Goal: Information Seeking & Learning: Check status

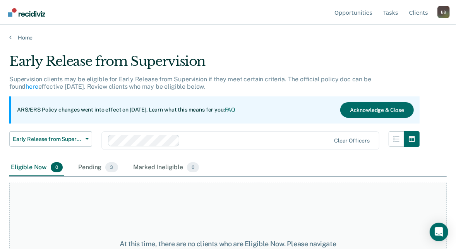
click at [8, 39] on div "Home" at bounding box center [228, 33] width 456 height 16
click at [10, 39] on icon at bounding box center [10, 37] width 2 height 6
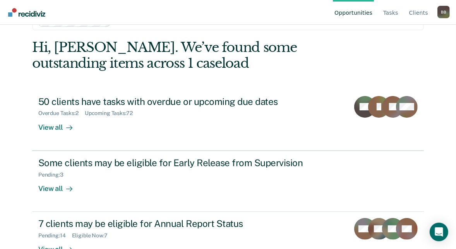
scroll to position [48, 0]
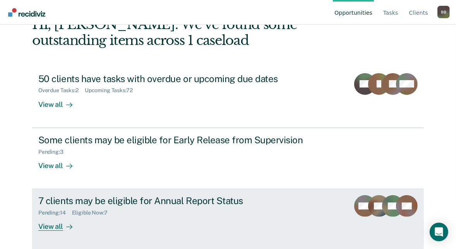
click at [100, 212] on div "Eligible Now : 7" at bounding box center [93, 212] width 42 height 7
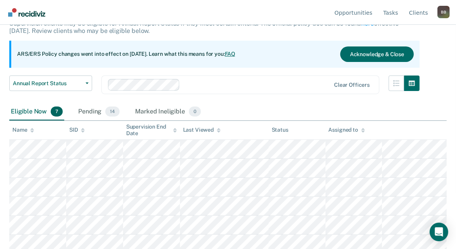
scroll to position [78, 0]
